Goal: Information Seeking & Learning: Learn about a topic

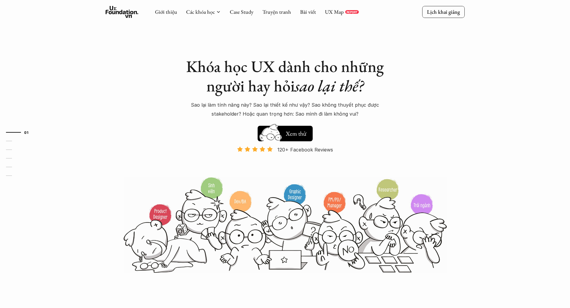
click at [120, 13] on use at bounding box center [122, 12] width 33 height 12
click at [328, 11] on link "UX Map" at bounding box center [334, 11] width 19 height 7
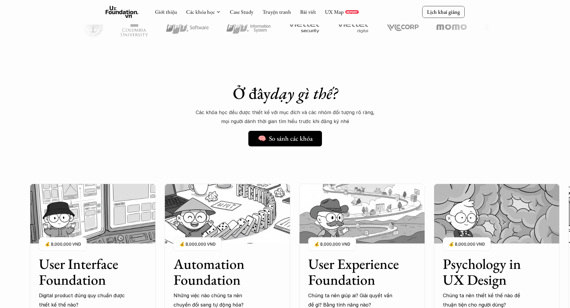
scroll to position [389, 0]
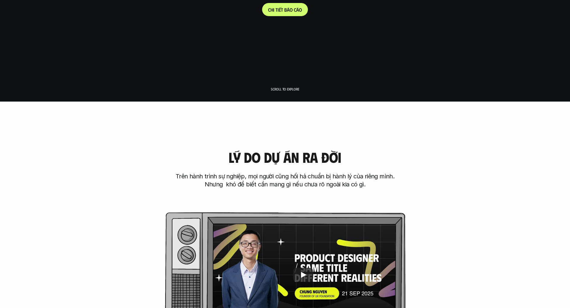
scroll to position [60, 0]
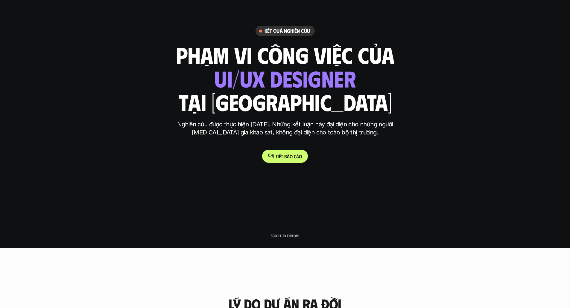
click at [273, 157] on p "C h i t i ế t b á o c á o" at bounding box center [285, 157] width 34 height 6
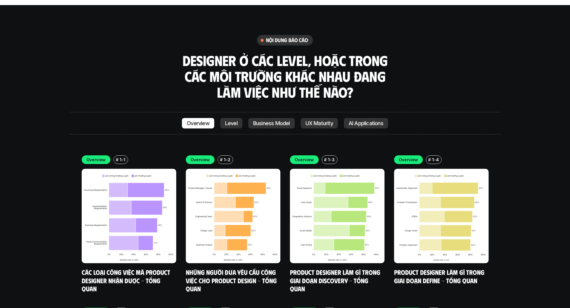
scroll to position [2100, 0]
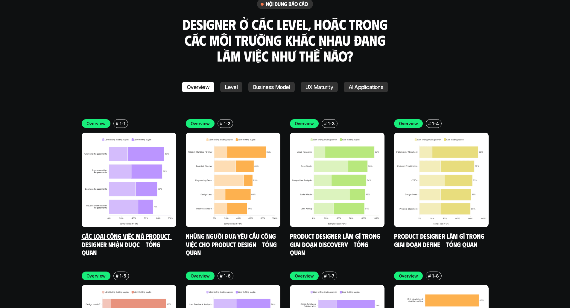
click at [115, 147] on img at bounding box center [129, 180] width 94 height 94
